Goal: Task Accomplishment & Management: Manage account settings

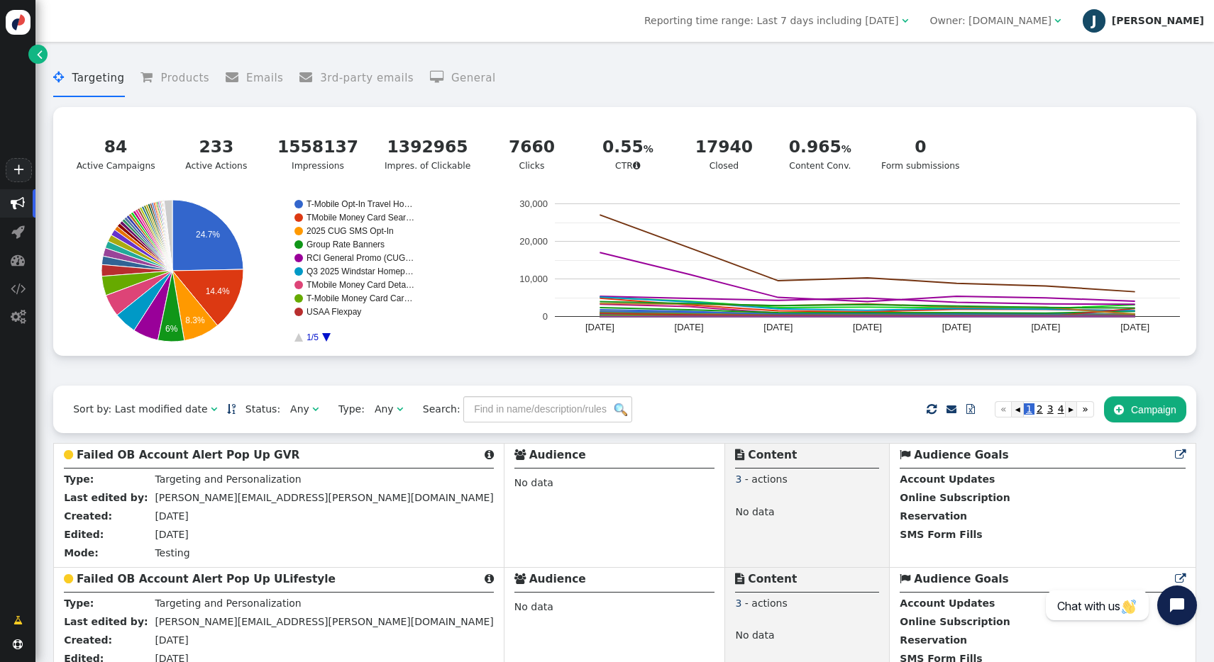
click at [1189, 22] on div "[PERSON_NAME]" at bounding box center [1157, 21] width 92 height 12
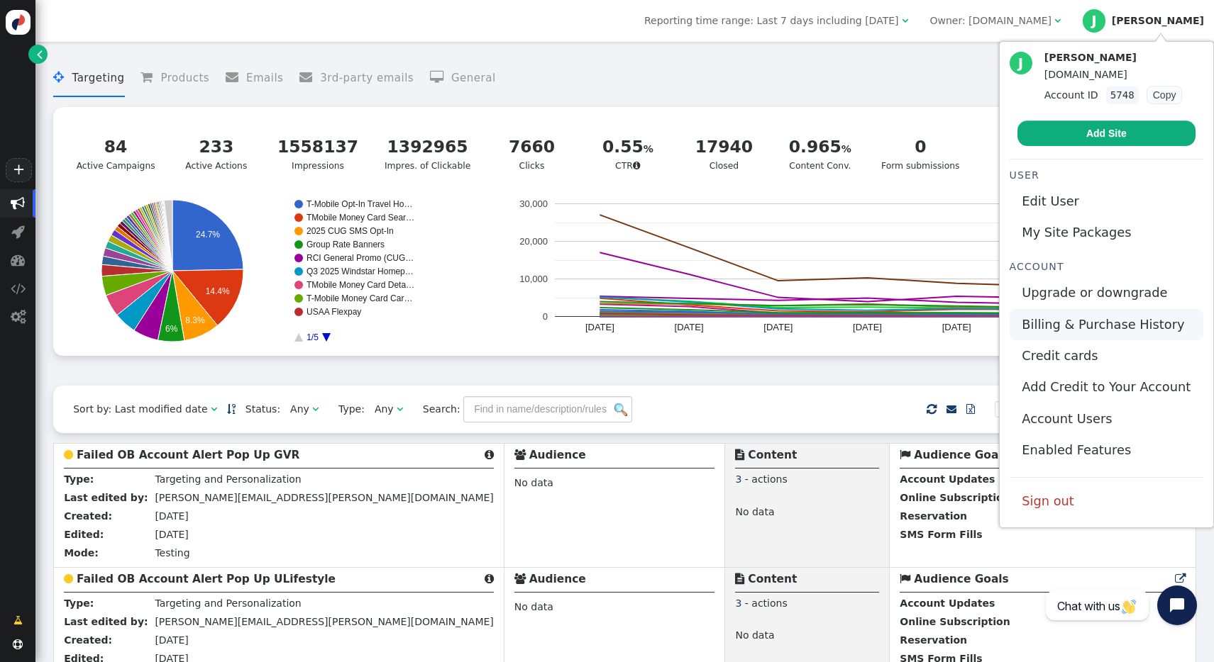
click at [1082, 321] on link "Billing & Purchase History" at bounding box center [1106, 324] width 194 height 31
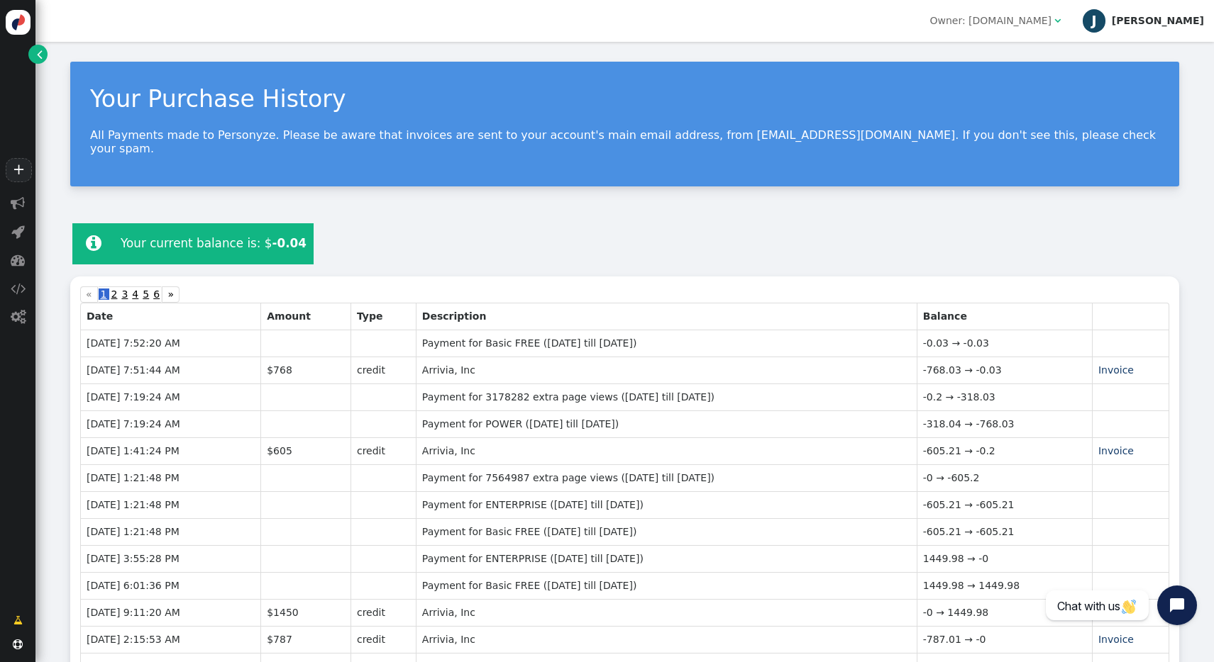
click at [1185, 26] on div "[PERSON_NAME]" at bounding box center [1157, 21] width 92 height 12
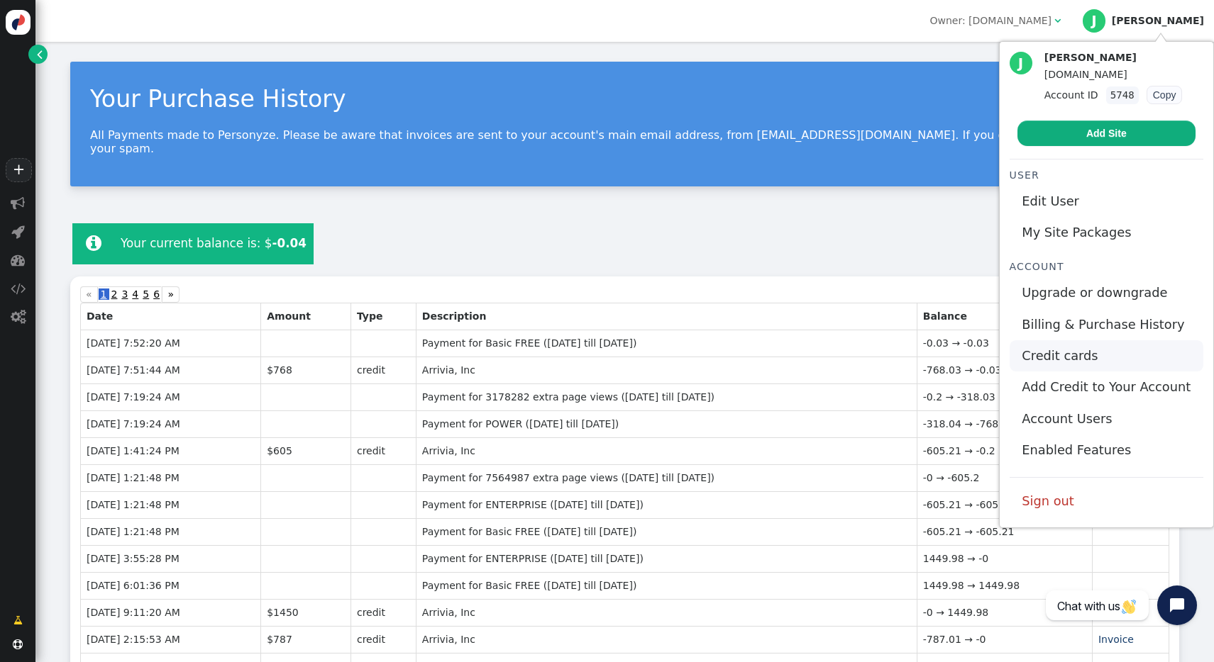
click at [1086, 346] on link "Credit cards" at bounding box center [1106, 355] width 194 height 31
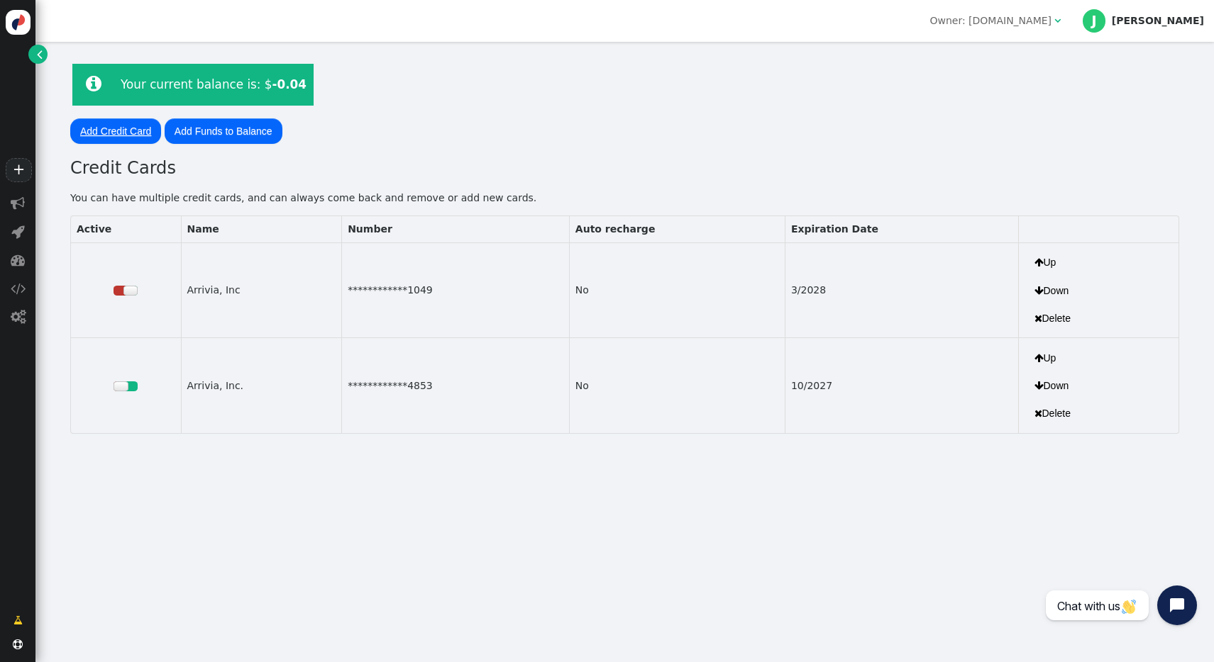
click at [126, 134] on link "Add Credit Card" at bounding box center [115, 131] width 91 height 26
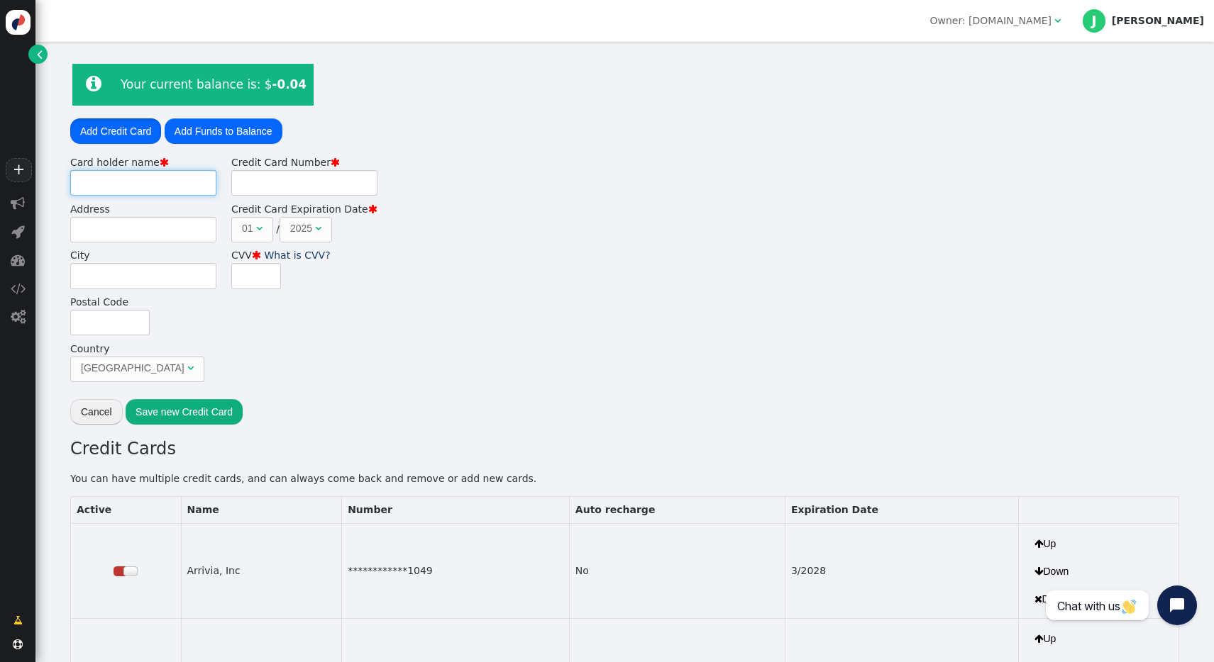
click at [121, 184] on input "Card holder name " at bounding box center [143, 183] width 146 height 26
type input "Marketing Ops"
click at [272, 185] on input "Credit Card Number " at bounding box center [304, 183] width 146 height 26
type input "[CREDIT_CARD_NUMBER]"
click at [152, 222] on input "Address" at bounding box center [143, 230] width 146 height 26
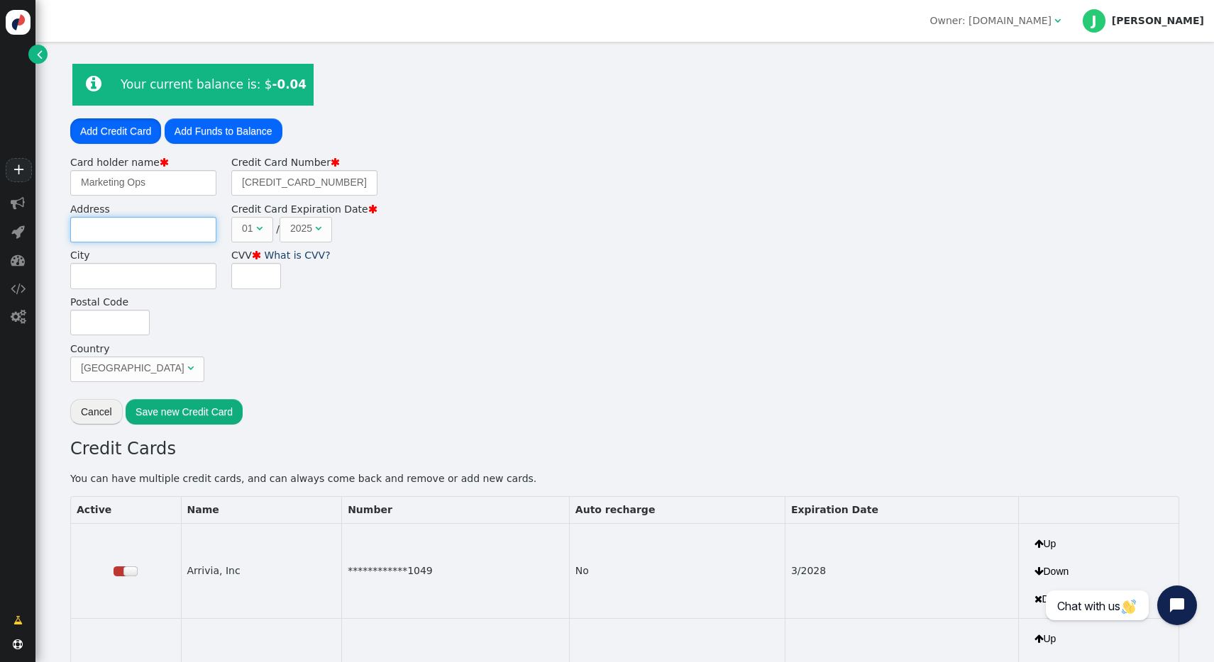
type input "[STREET_ADDRESS]"
type input "Scottsdale"
type input "85254"
click at [257, 228] on span "" at bounding box center [259, 228] width 6 height 10
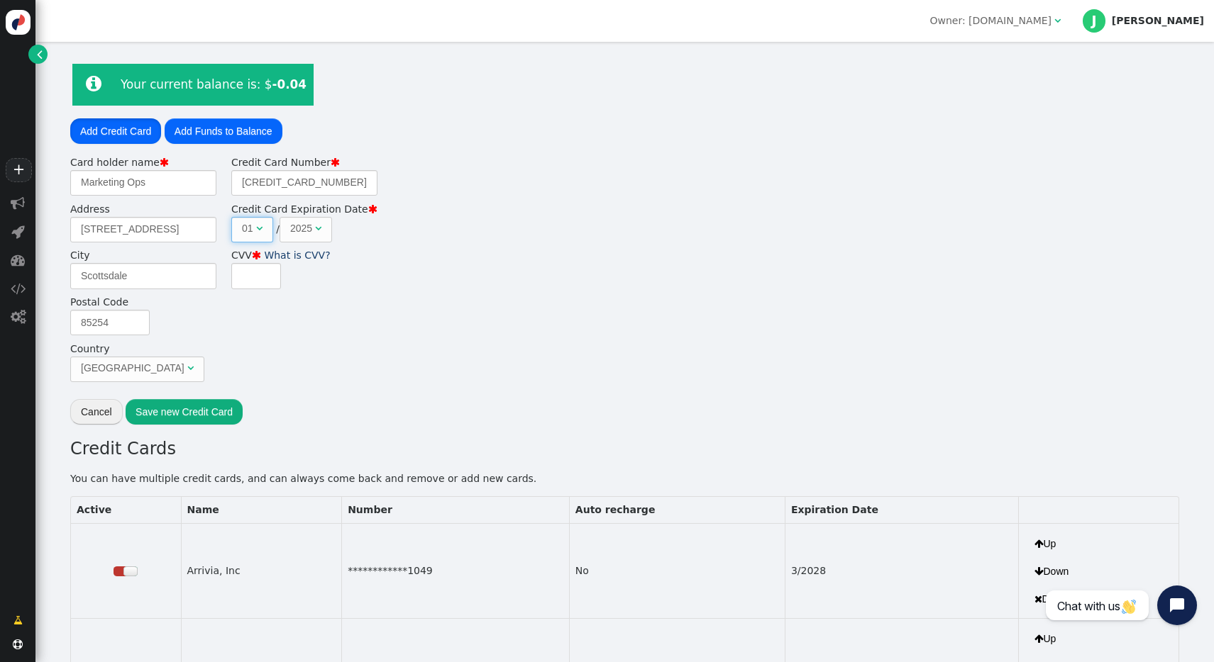
scroll to position [0, 0]
click at [323, 228] on span "2025 " at bounding box center [305, 230] width 52 height 26
click at [253, 279] on input "CVV  What is CVV?" at bounding box center [256, 276] width 50 height 26
type input "063"
click at [292, 301] on div "Card holder name  Marketing Ops Address [STREET_ADDRESS]  Credit Card Number …" at bounding box center [624, 271] width 1109 height 233
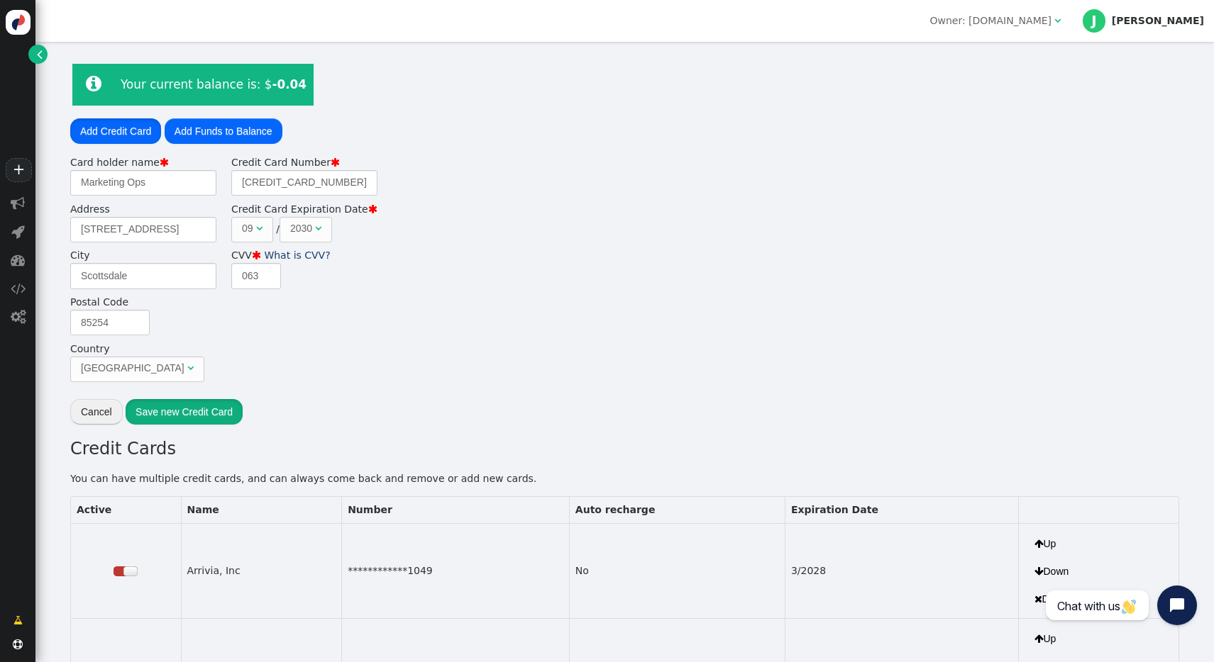
click at [174, 407] on button "Save new Credit Card" at bounding box center [184, 412] width 117 height 26
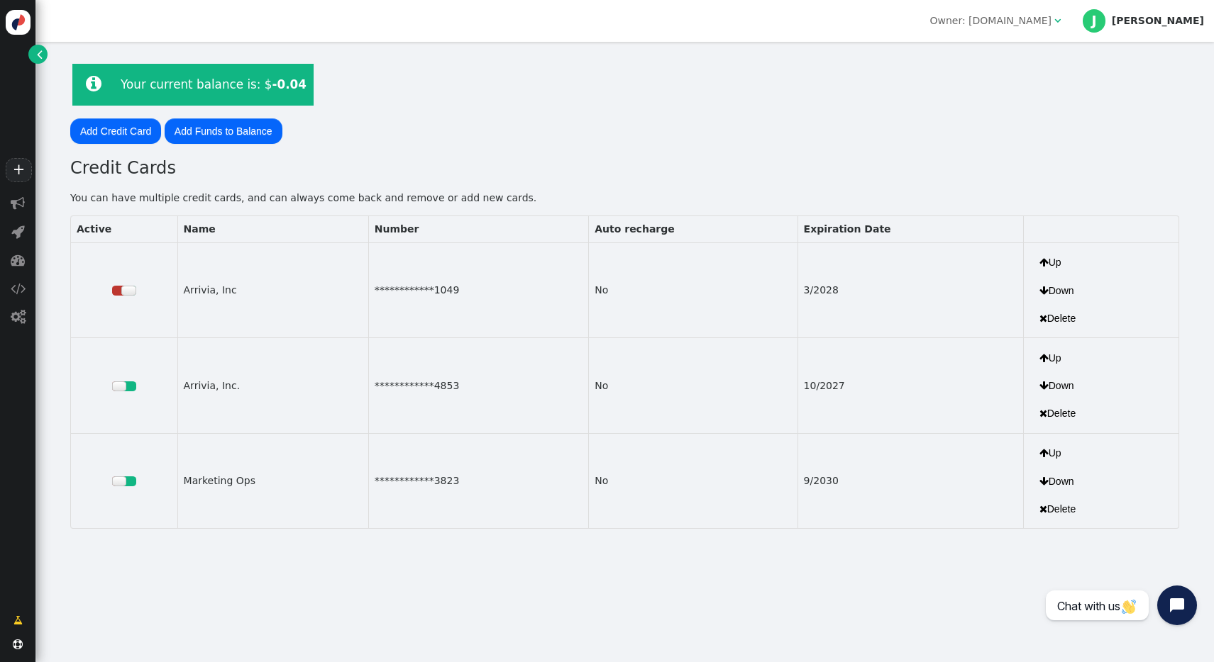
click at [126, 387] on div at bounding box center [130, 387] width 12 height 10
